Goal: Check status

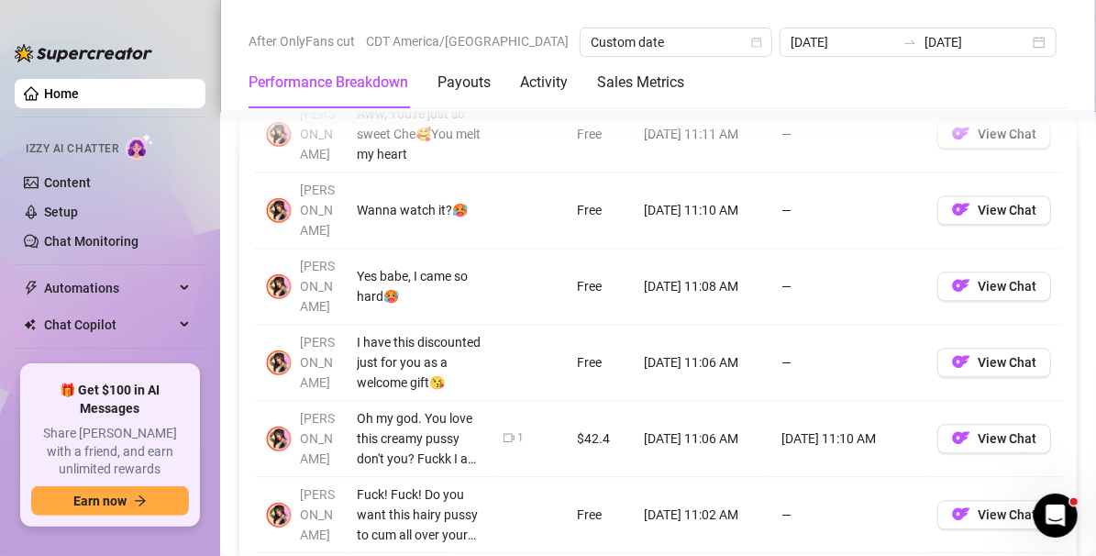
scroll to position [1962, 0]
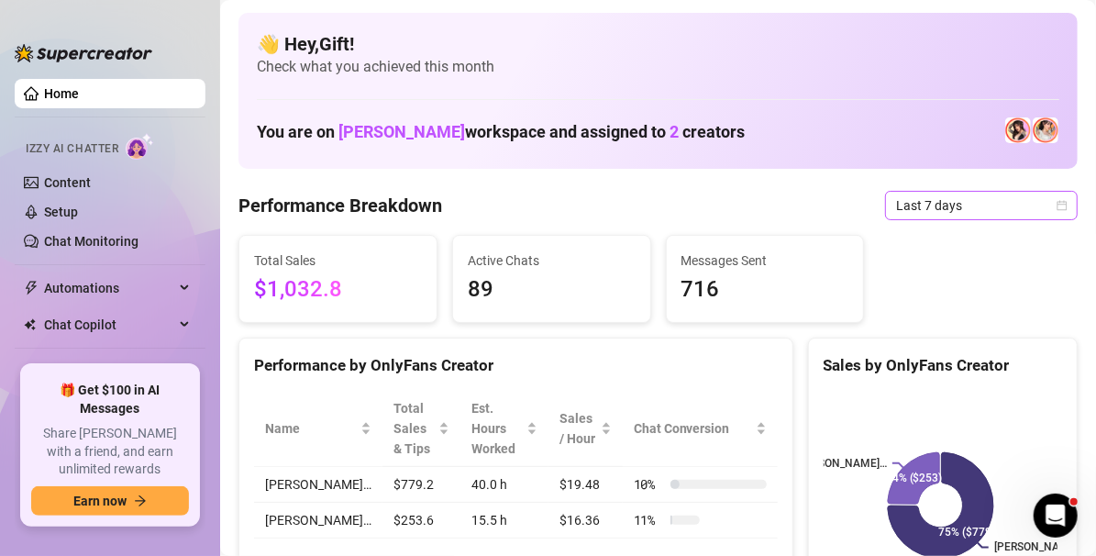
click at [1057, 205] on icon "calendar" at bounding box center [1062, 205] width 11 height 11
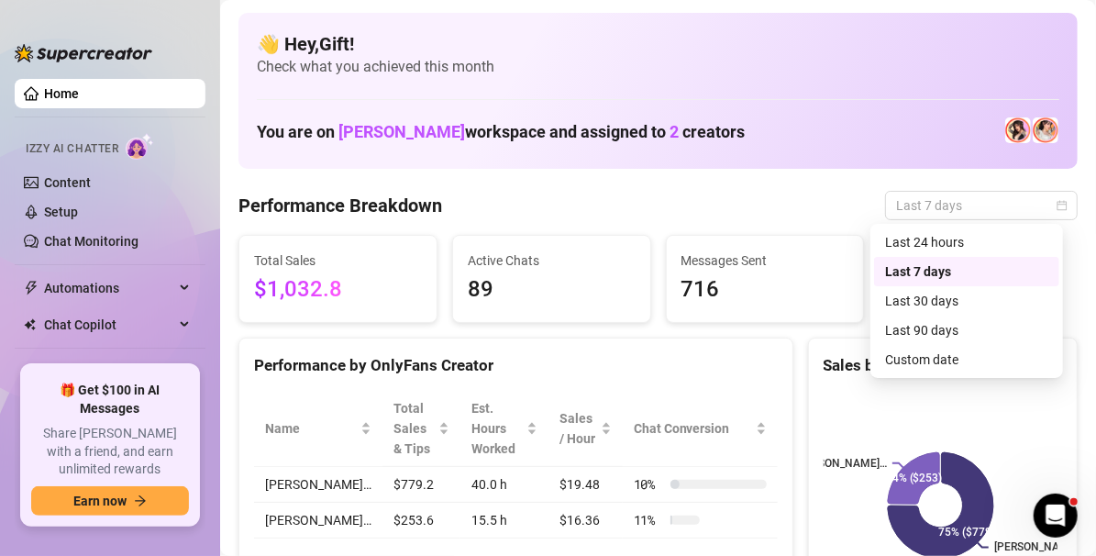
click at [963, 366] on div "Custom date" at bounding box center [966, 360] width 163 height 20
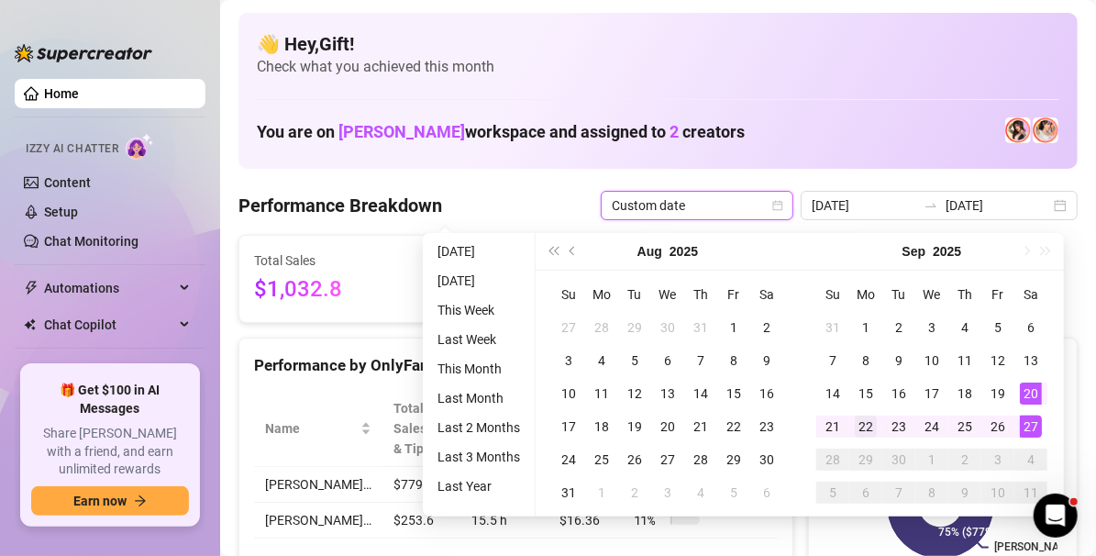
click at [866, 426] on div "22" at bounding box center [866, 427] width 22 height 22
type input "[DATE]"
click at [1037, 430] on div "27" at bounding box center [1031, 427] width 22 height 22
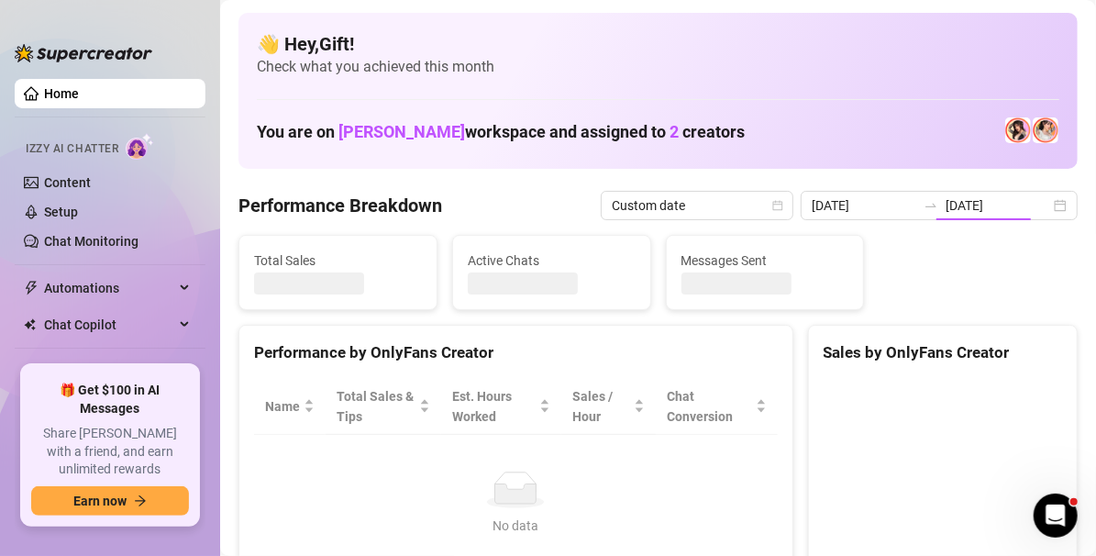
type input "[DATE]"
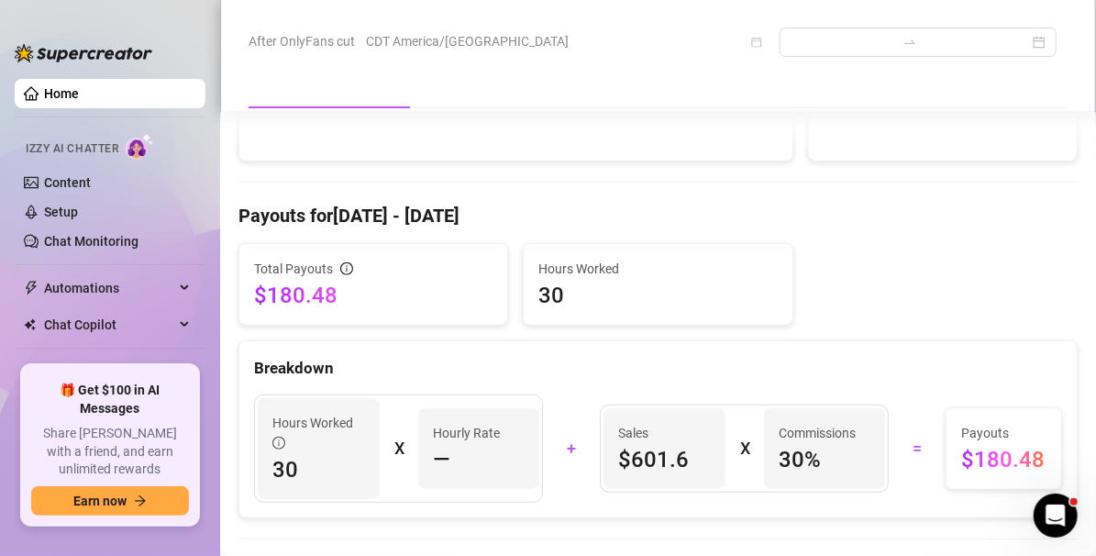
scroll to position [509, 0]
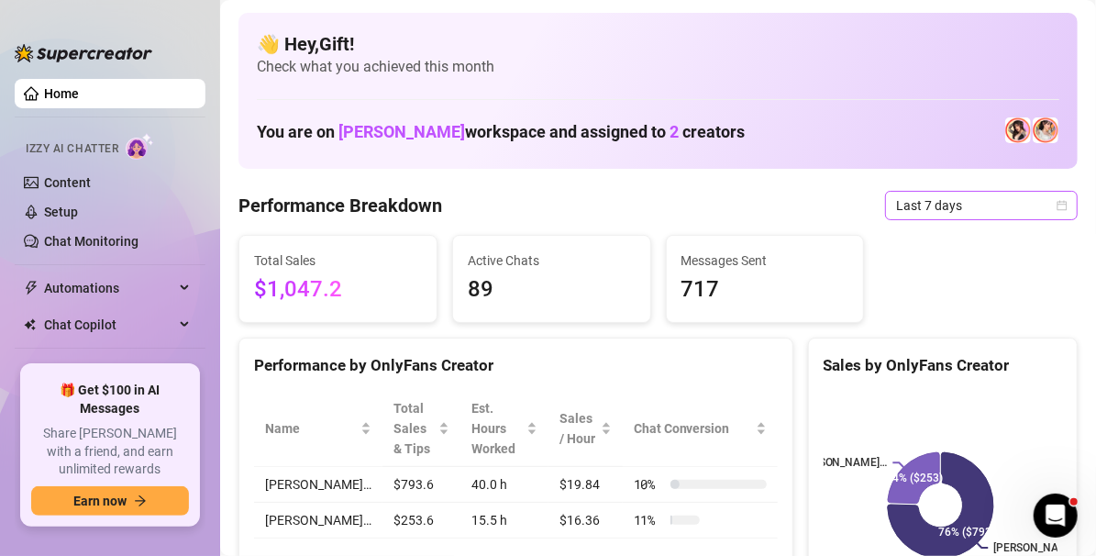
click at [1057, 203] on icon "calendar" at bounding box center [1062, 205] width 11 height 11
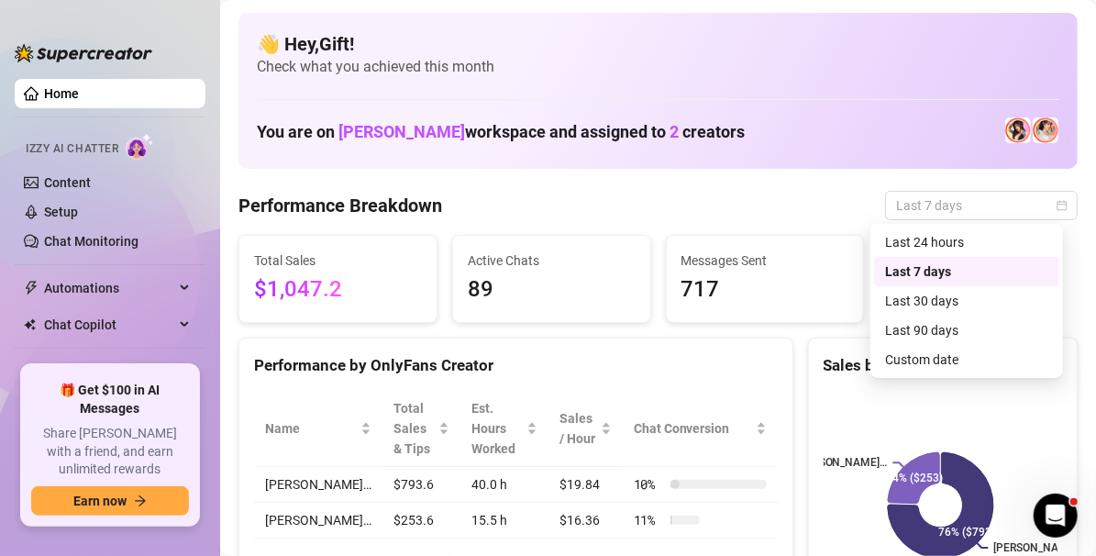
click at [931, 378] on div "[PERSON_NAME]… [PERSON_NAME]… 76% ($793) 24% ($253)" at bounding box center [943, 505] width 268 height 259
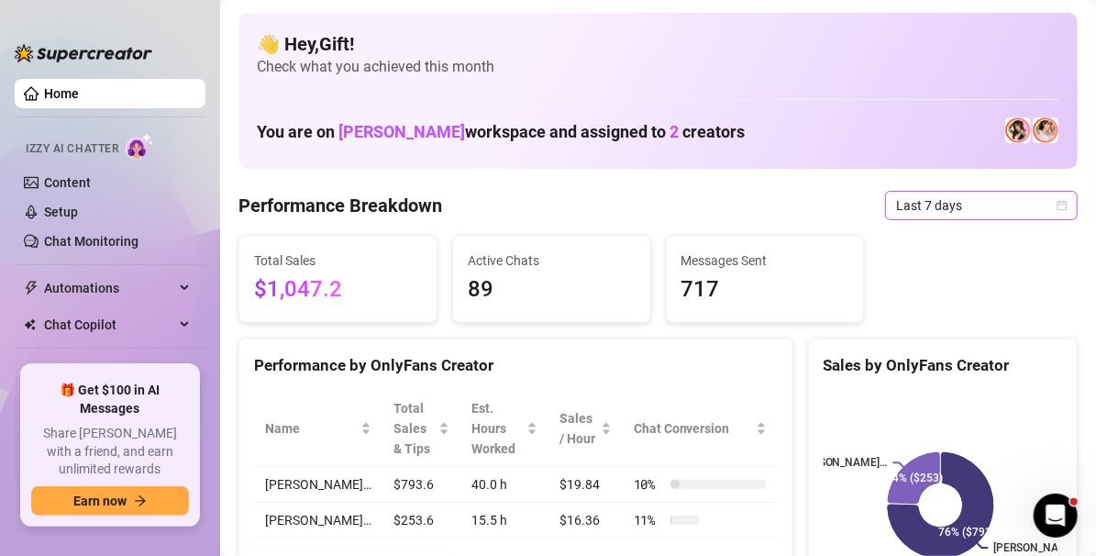
click at [1057, 205] on icon "calendar" at bounding box center [1062, 205] width 11 height 11
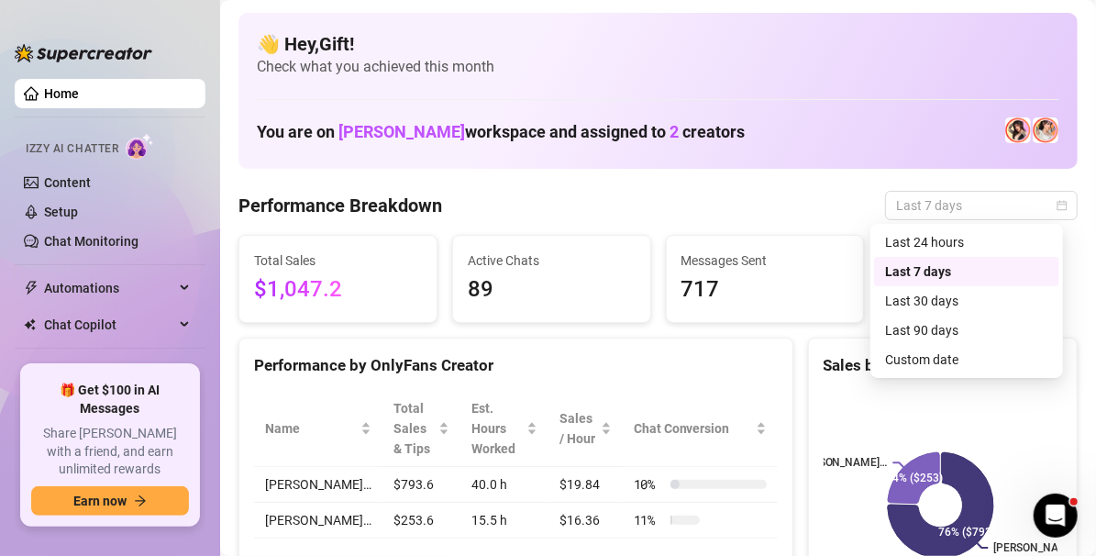
click at [946, 365] on div "Custom date" at bounding box center [966, 360] width 163 height 20
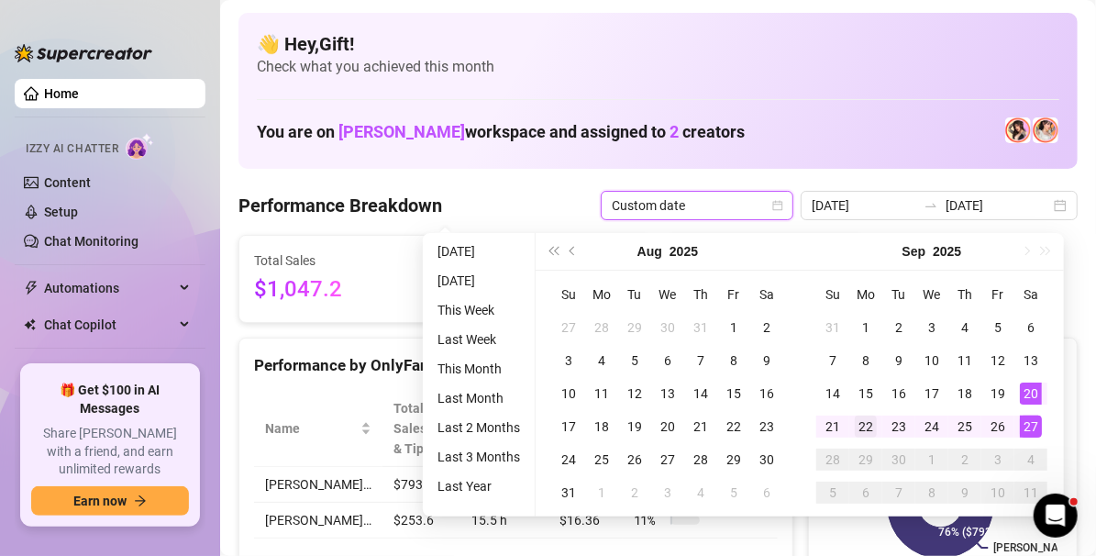
click at [865, 426] on div "22" at bounding box center [866, 427] width 22 height 22
type input "[DATE]"
click at [1026, 427] on div "27" at bounding box center [1031, 427] width 22 height 22
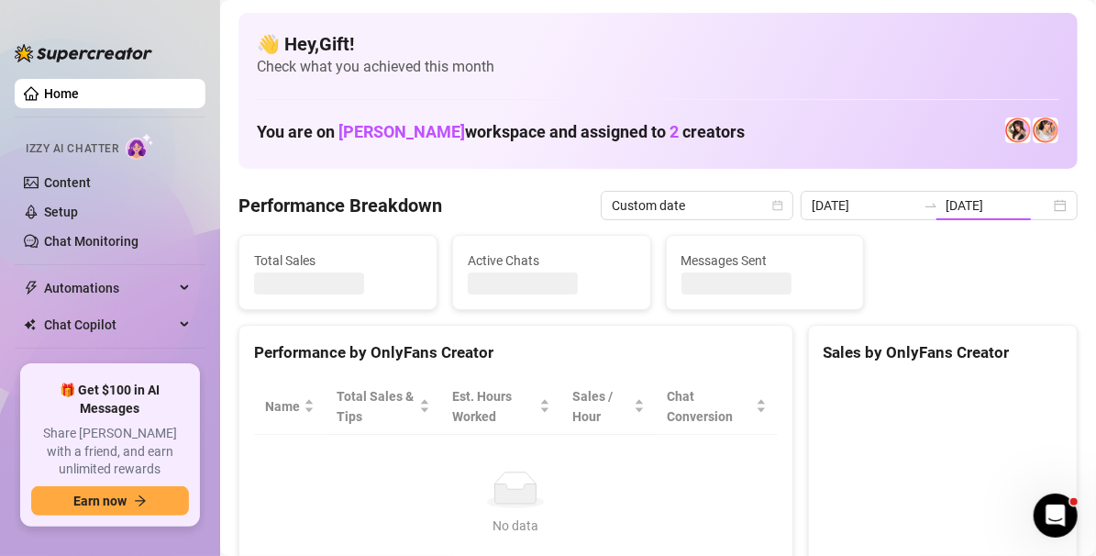
type input "[DATE]"
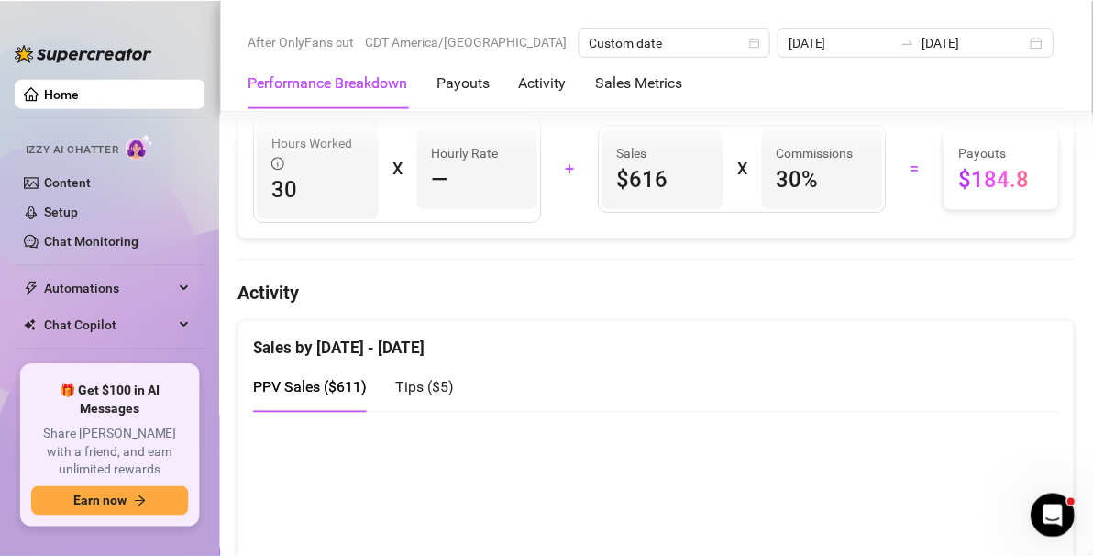
scroll to position [756, 0]
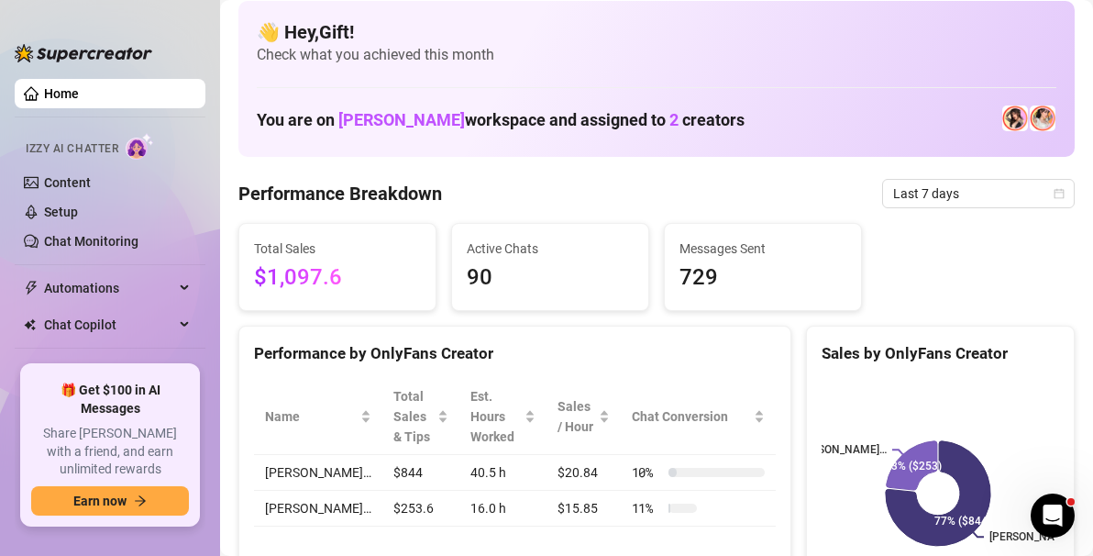
scroll to position [7, 0]
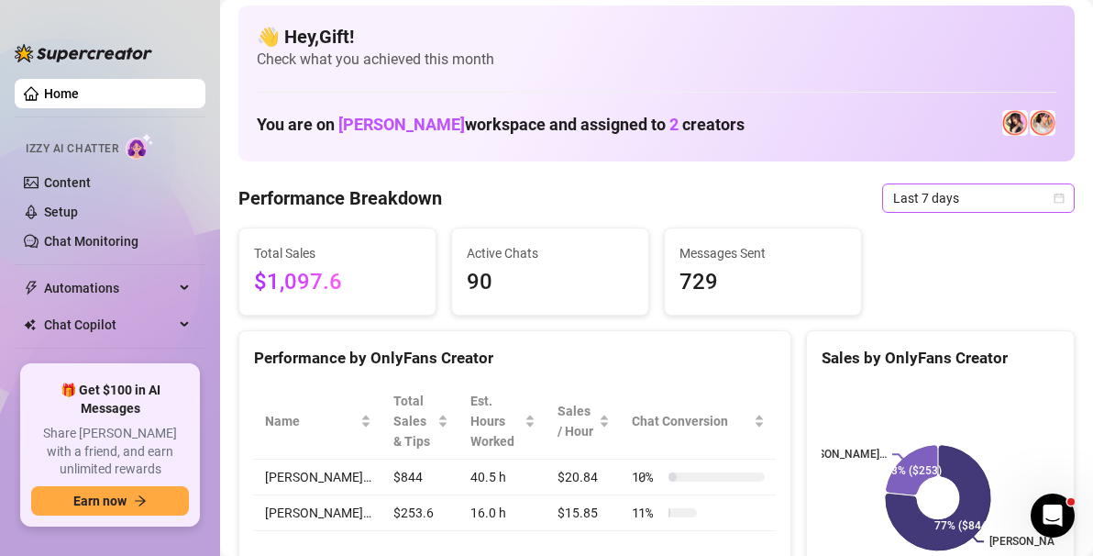
click at [1054, 196] on icon "calendar" at bounding box center [1059, 198] width 11 height 11
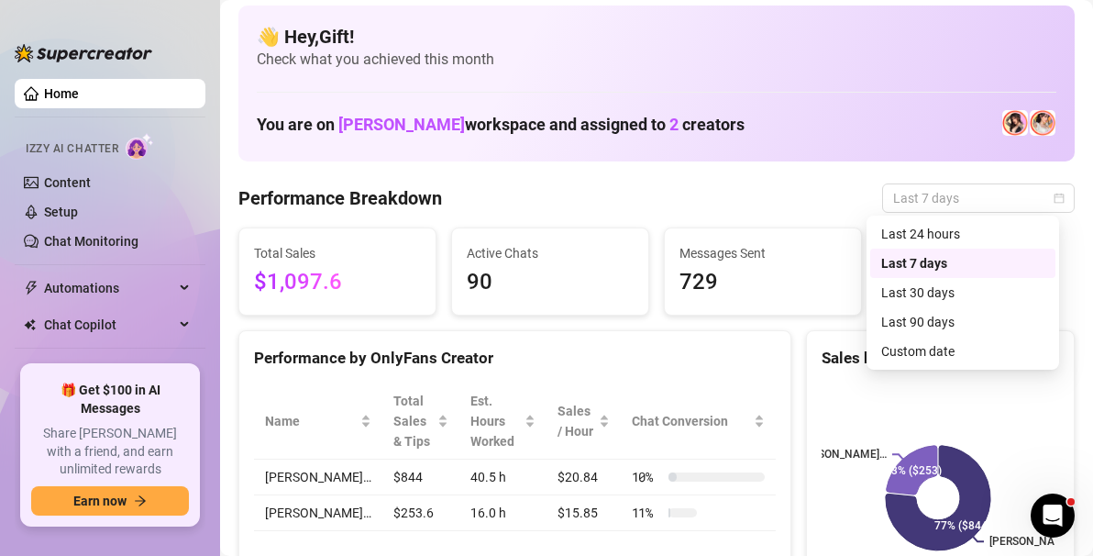
click at [939, 354] on div "Custom date" at bounding box center [963, 351] width 163 height 20
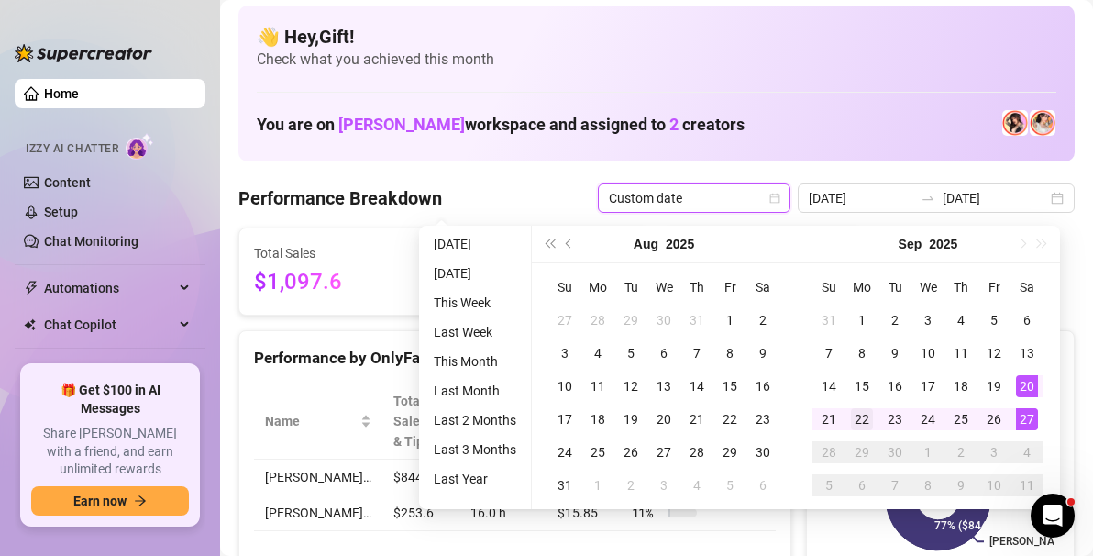
click at [860, 413] on div "22" at bounding box center [862, 419] width 22 height 22
type input "[DATE]"
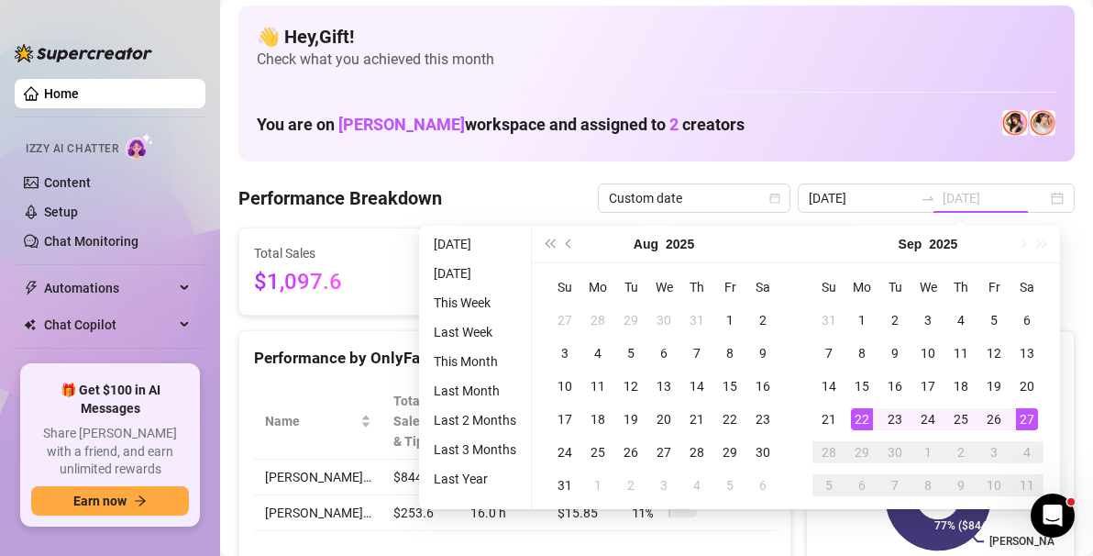
click at [1027, 418] on div "27" at bounding box center [1027, 419] width 22 height 22
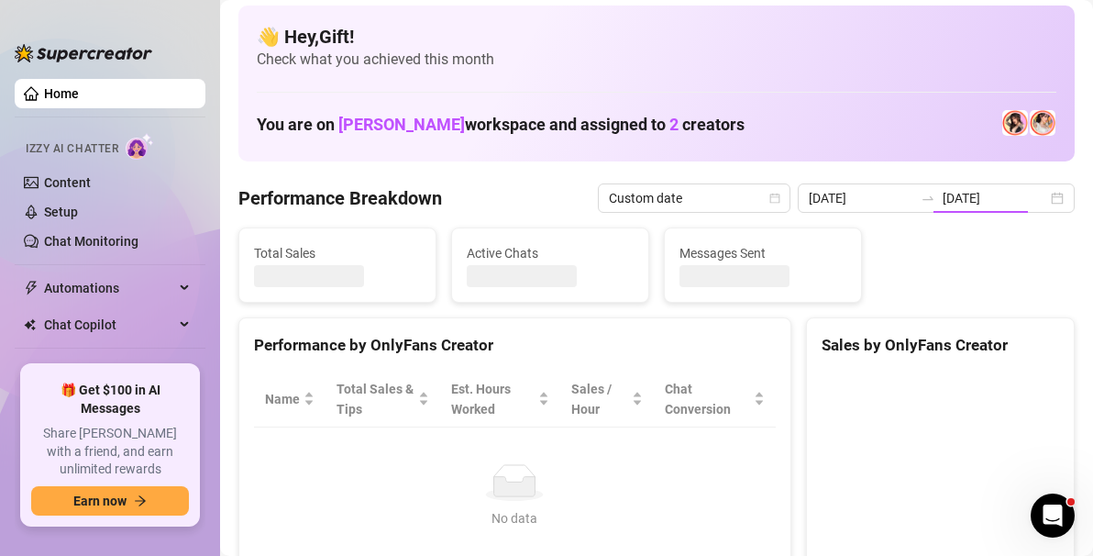
type input "[DATE]"
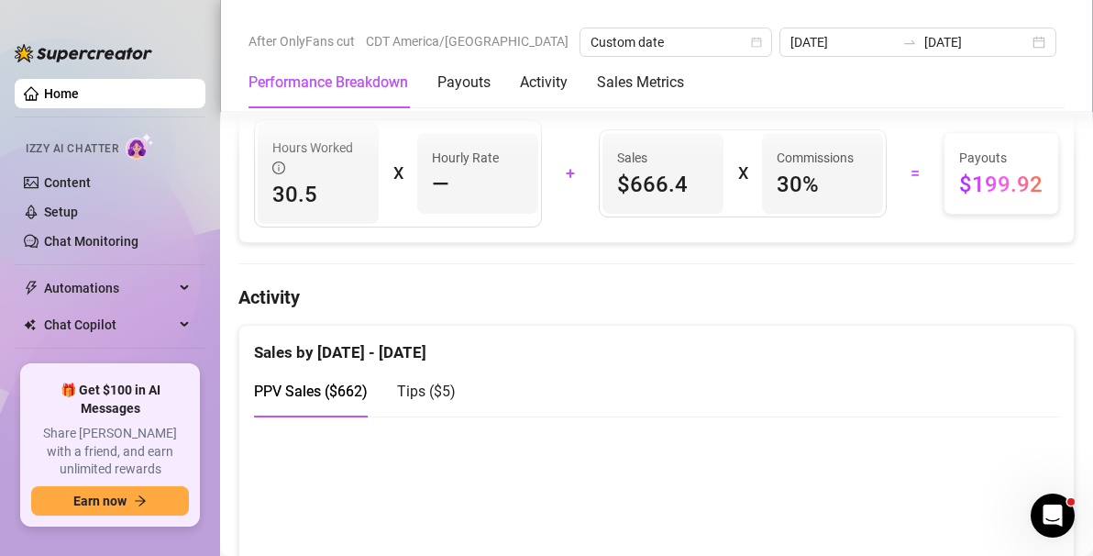
scroll to position [749, 0]
